Goal: Information Seeking & Learning: Learn about a topic

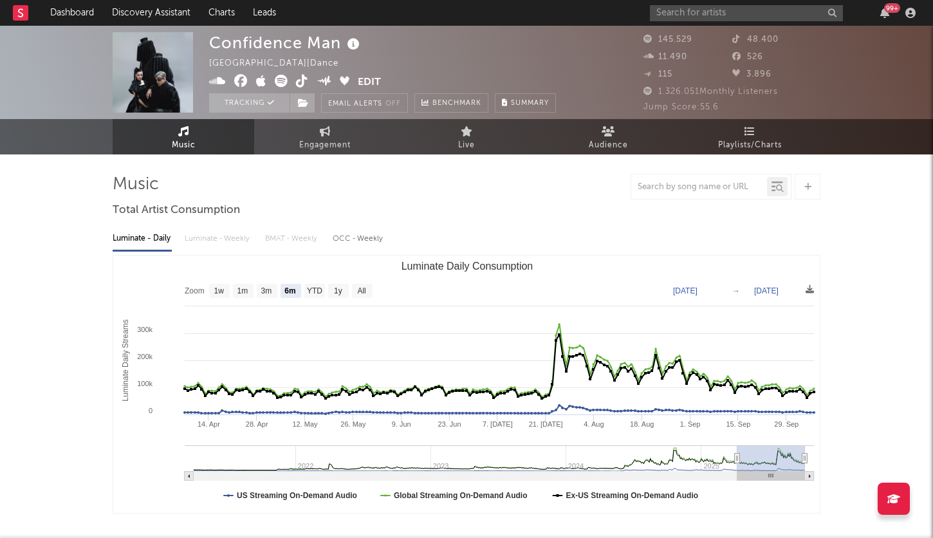
select select "6m"
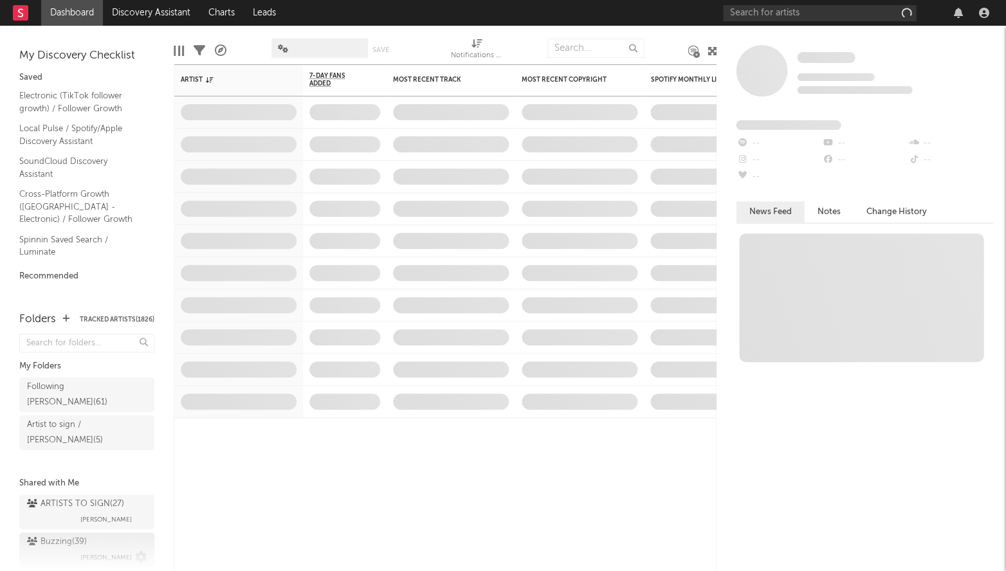
click at [83, 535] on div "Buzzing ( 39 )" at bounding box center [57, 542] width 60 height 15
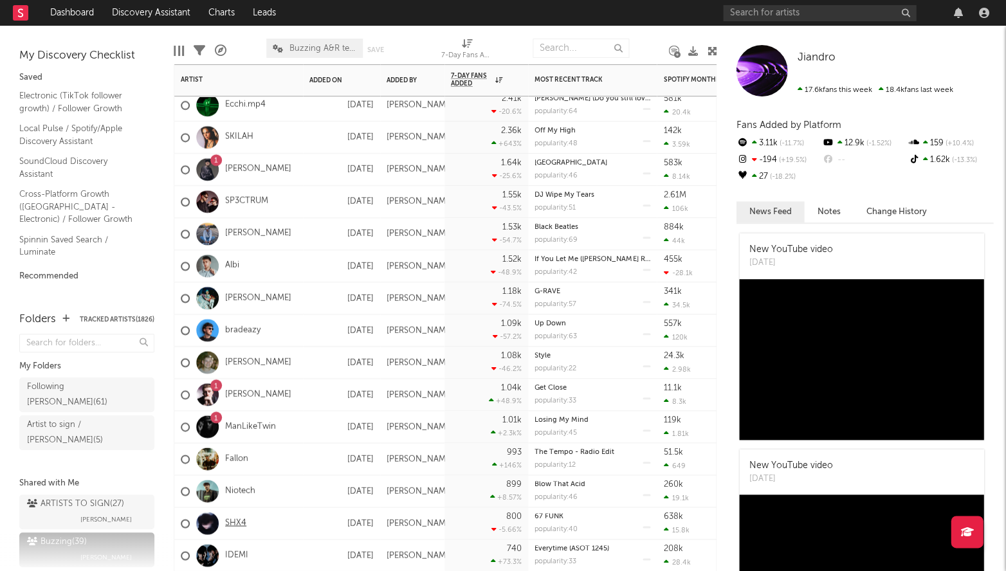
click at [227, 526] on link "SHX4" at bounding box center [235, 523] width 21 height 11
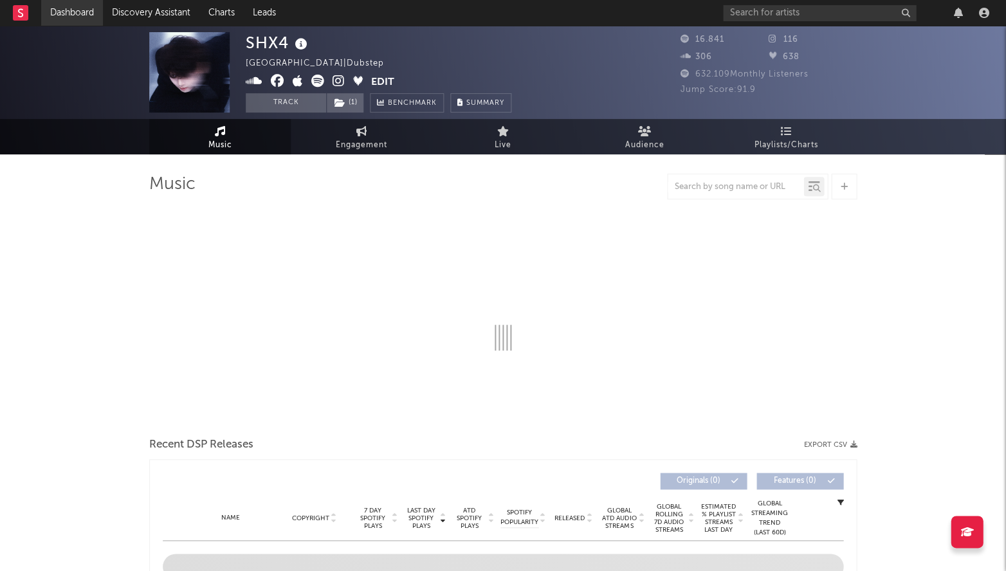
select select "6m"
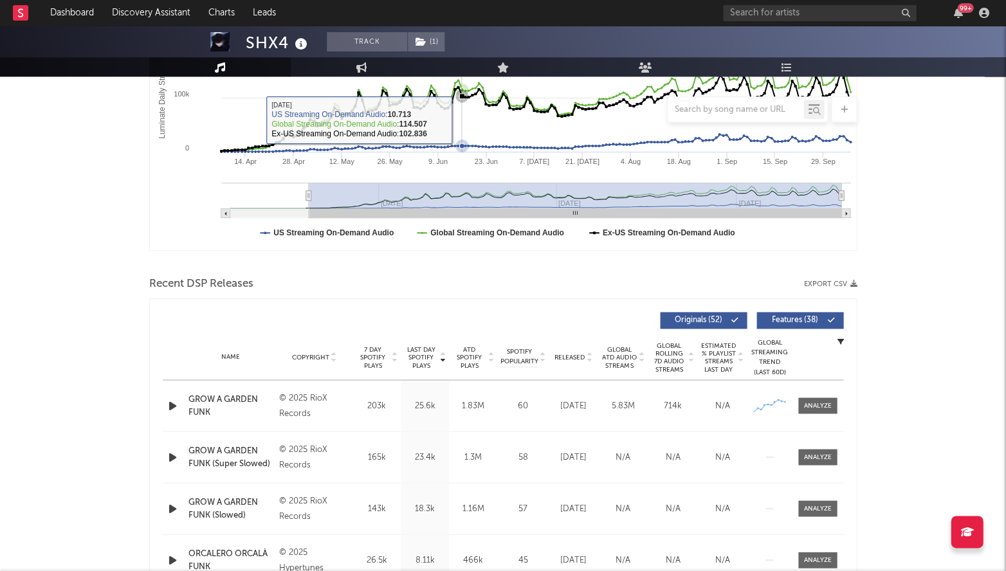
scroll to position [389, 0]
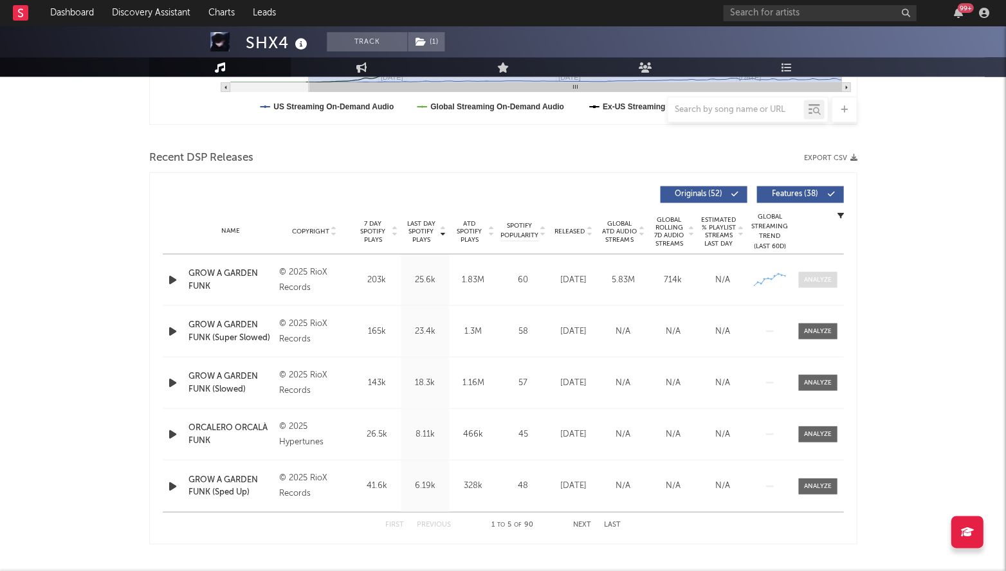
click at [812, 275] on div at bounding box center [818, 280] width 28 height 10
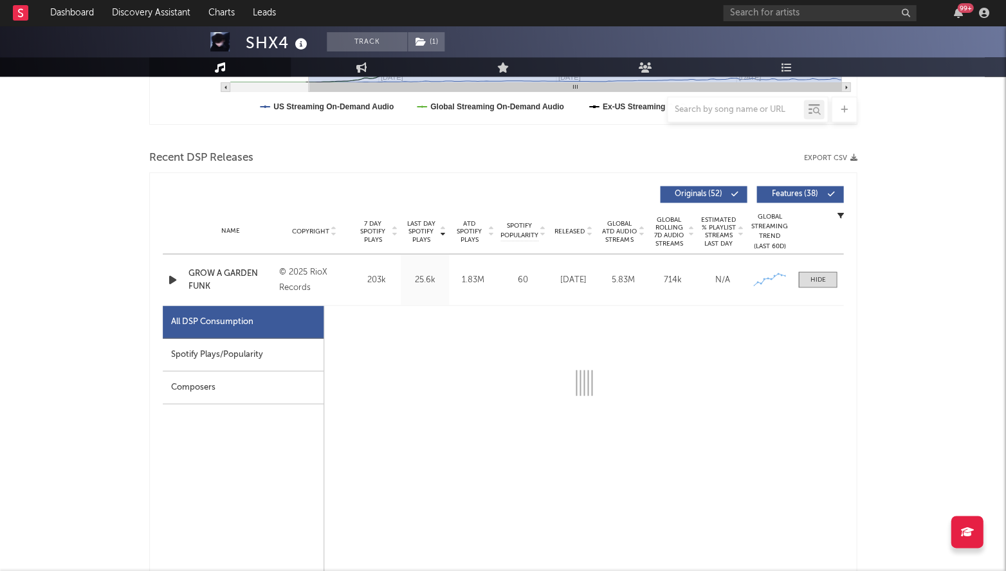
select select "1w"
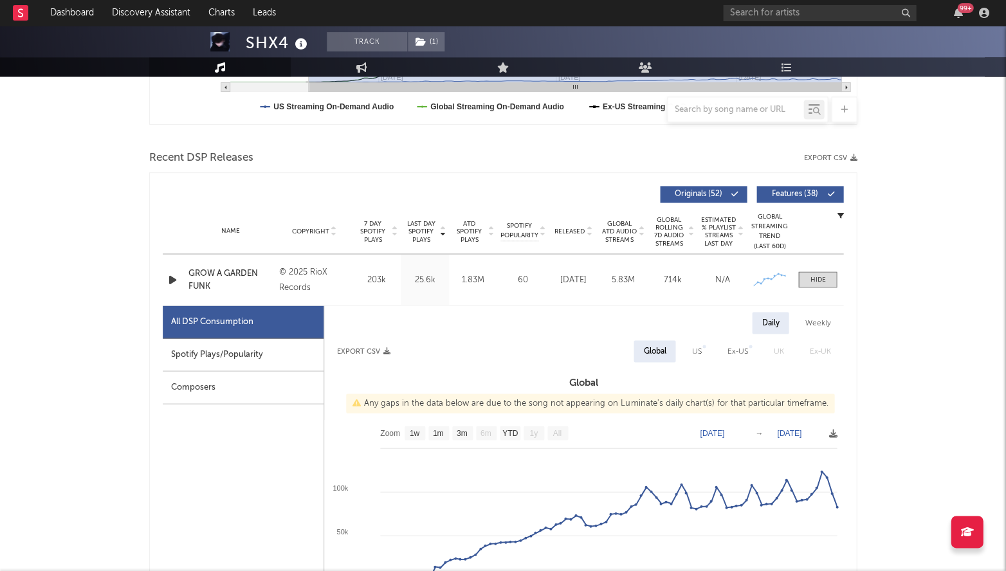
click at [376, 353] on button "Export CSV" at bounding box center [363, 351] width 53 height 8
click at [708, 367] on div "Daily Weekly Export CSV Global US Ex-US UK Ex-UK Global Any gaps in the data be…" at bounding box center [583, 537] width 519 height 450
click at [708, 356] on div "US" at bounding box center [696, 351] width 29 height 22
select select "1w"
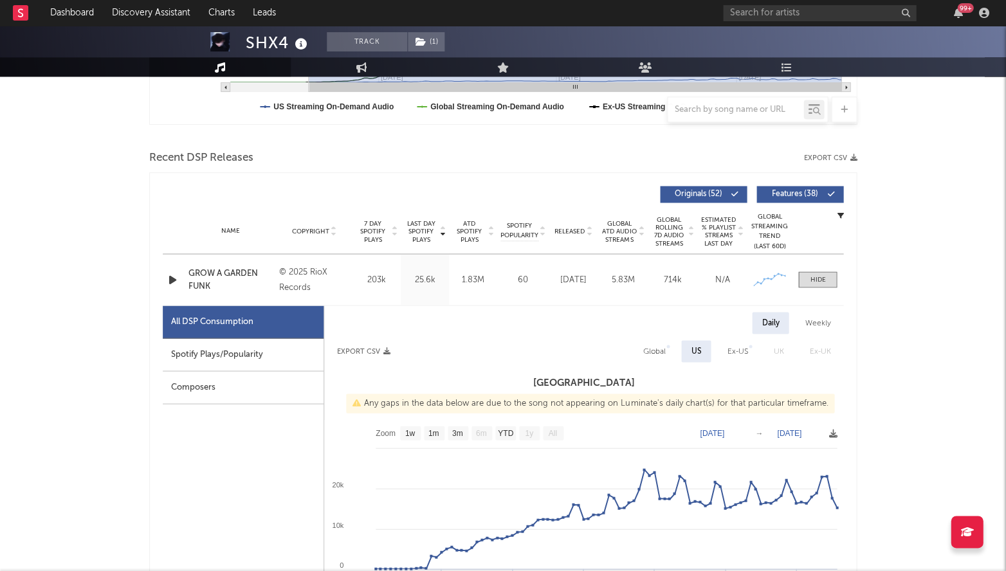
click at [731, 349] on div "Ex-US" at bounding box center [737, 351] width 21 height 15
select select "1w"
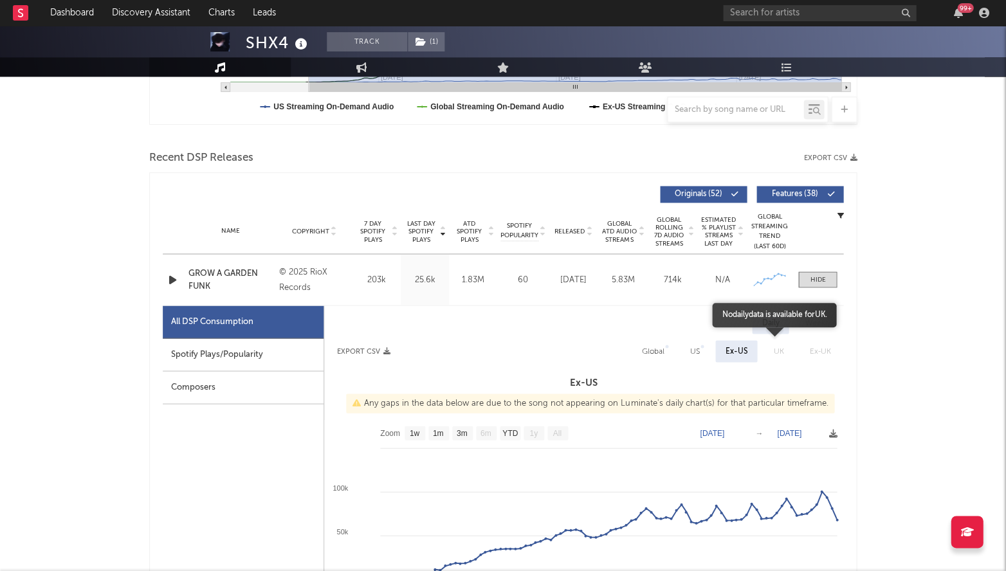
click at [782, 352] on span "UK" at bounding box center [778, 351] width 36 height 22
click at [828, 351] on span "Ex-UK" at bounding box center [819, 351] width 47 height 22
click at [769, 353] on span "UK" at bounding box center [778, 351] width 36 height 22
click at [744, 351] on div "Ex-US" at bounding box center [736, 351] width 23 height 15
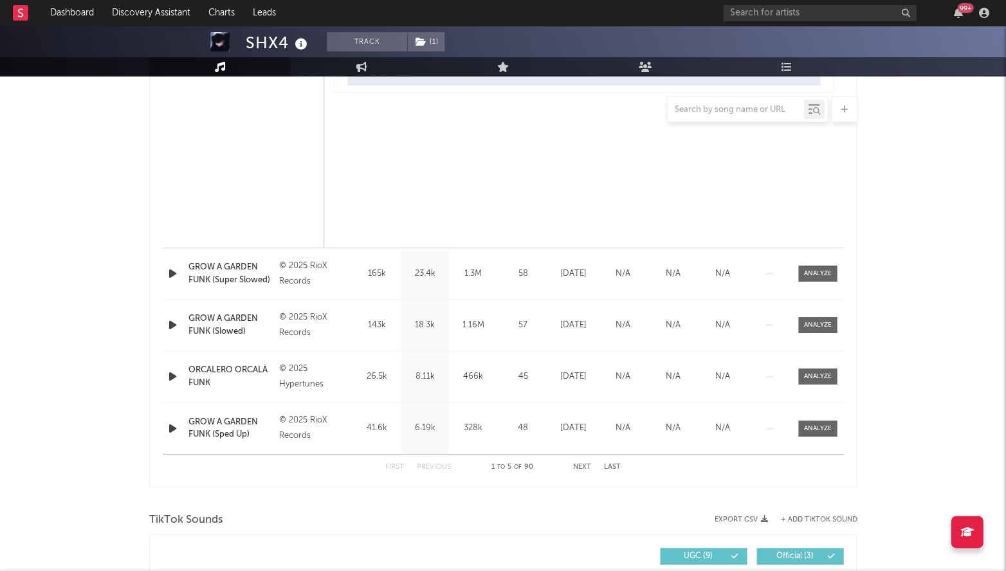
scroll to position [1063, 0]
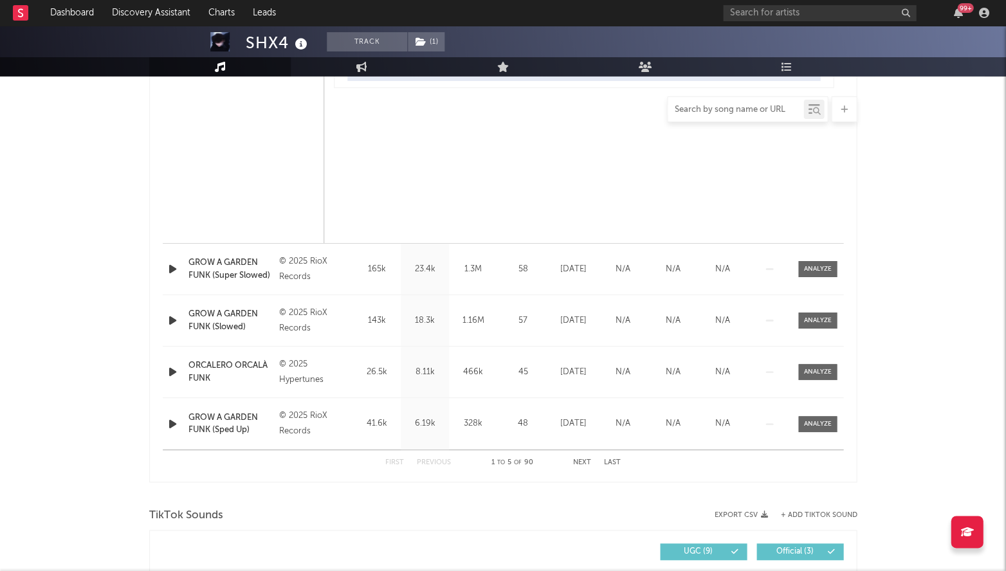
click at [707, 115] on input "text" at bounding box center [736, 110] width 136 height 10
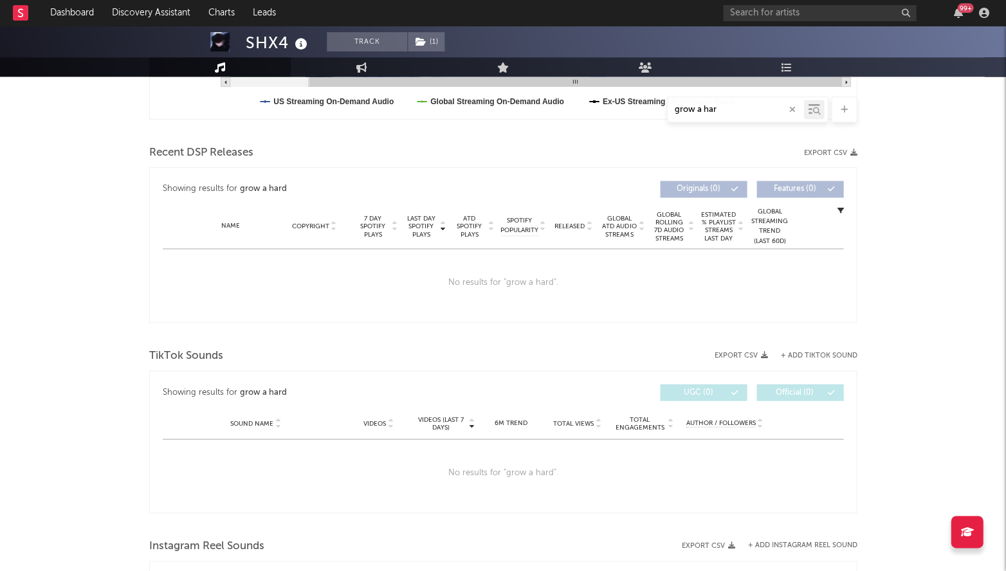
scroll to position [392, 0]
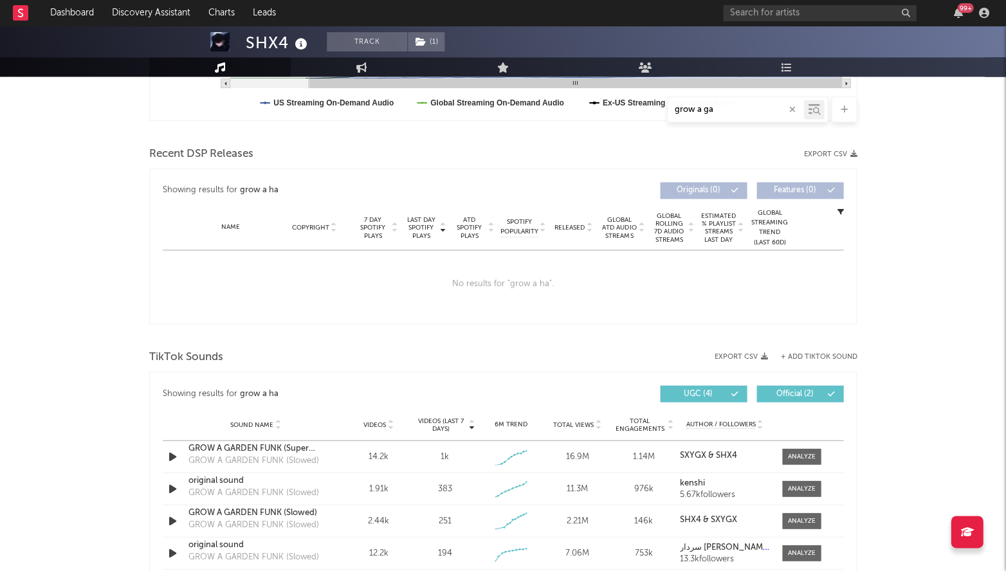
type input "grow a gar"
select select "1w"
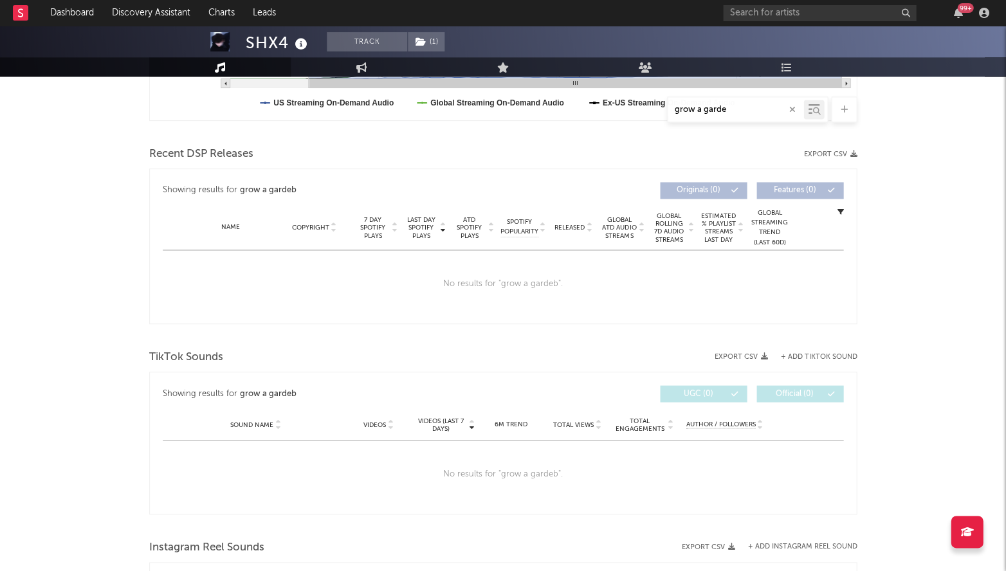
type input "grow a garden"
select select "1w"
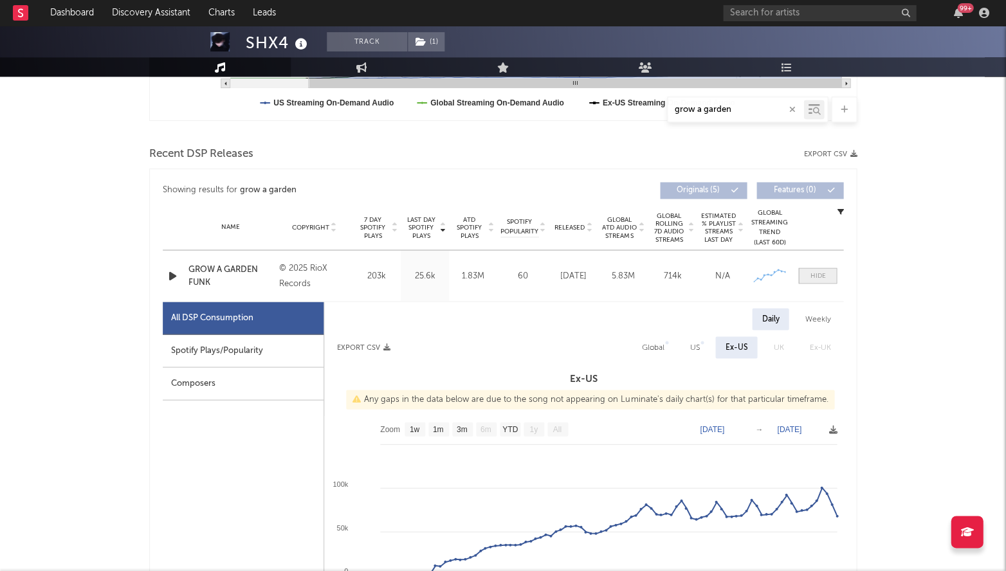
type input "grow a garden"
click at [820, 268] on span at bounding box center [817, 276] width 39 height 16
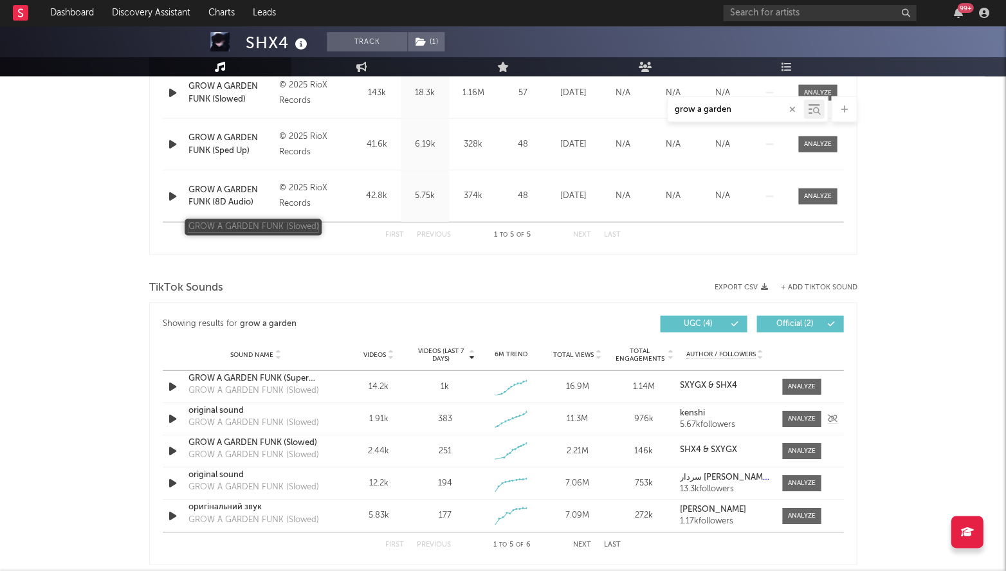
scroll to position [414, 0]
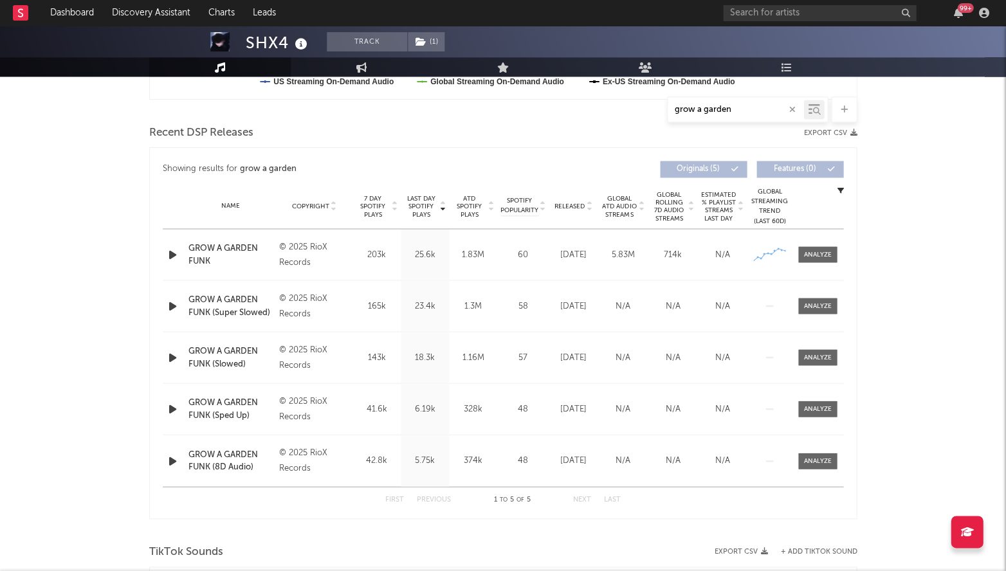
click at [163, 302] on div at bounding box center [174, 306] width 23 height 16
click at [170, 303] on icon "button" at bounding box center [173, 306] width 14 height 16
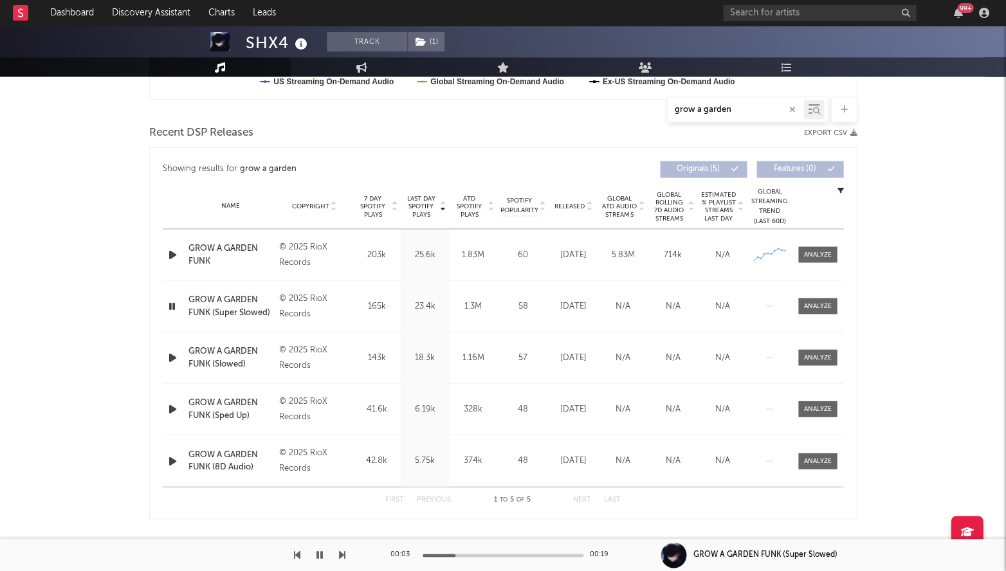
click at [171, 304] on icon "button" at bounding box center [172, 306] width 12 height 16
